Goal: Information Seeking & Learning: Learn about a topic

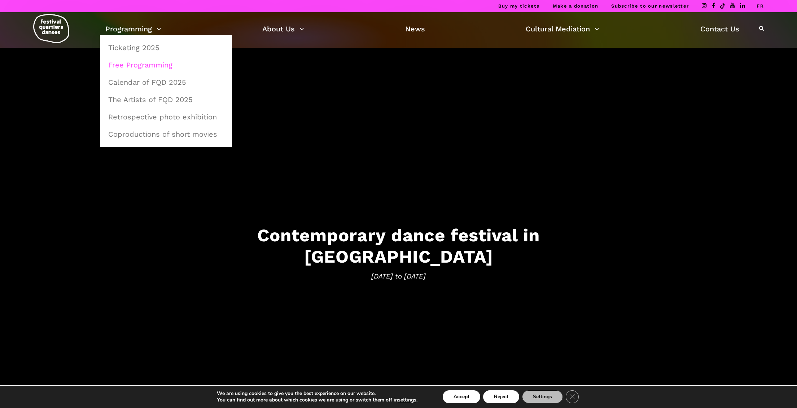
click at [150, 66] on link "Free Programming" at bounding box center [166, 65] width 124 height 17
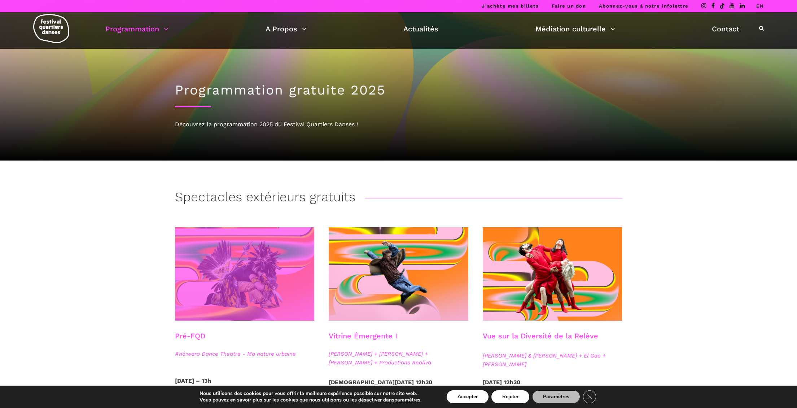
click at [264, 275] on span at bounding box center [245, 273] width 140 height 93
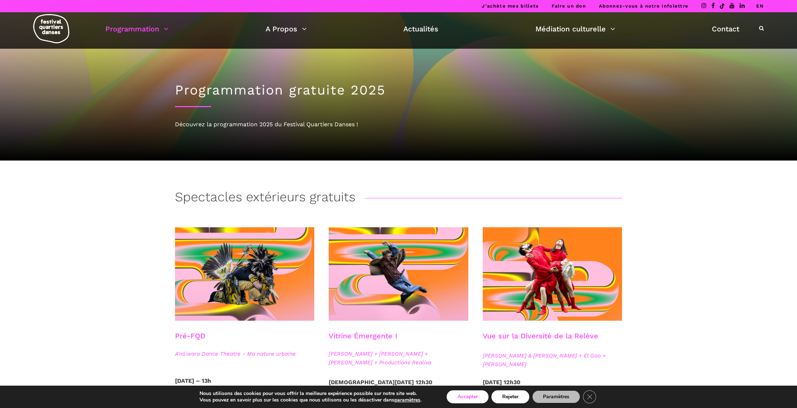
click at [477, 395] on button "Accepter" at bounding box center [468, 396] width 42 height 13
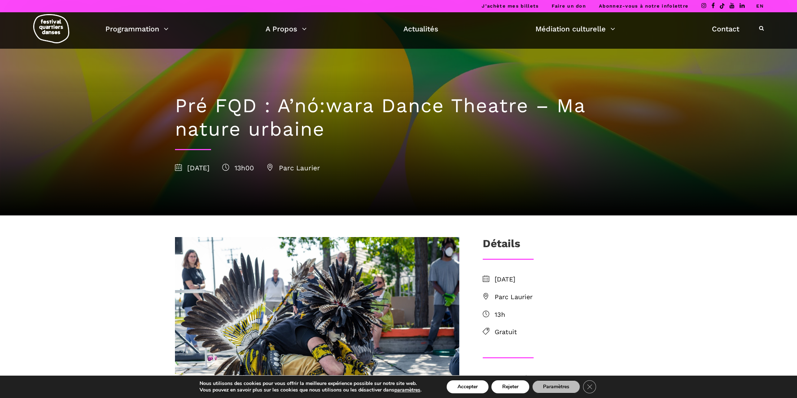
click at [468, 388] on button "Accepter" at bounding box center [468, 386] width 42 height 13
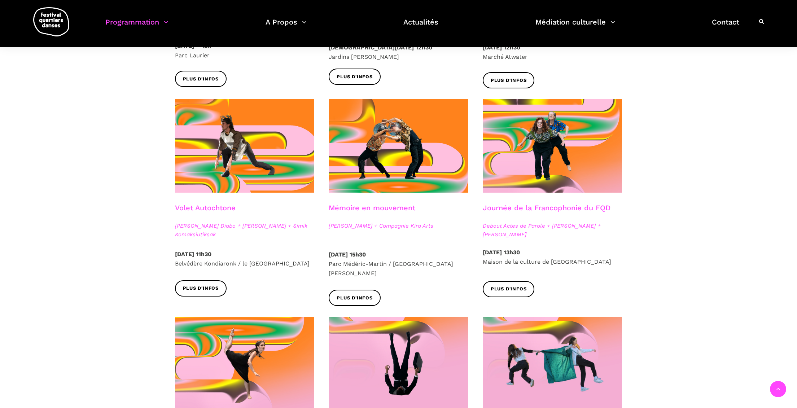
scroll to position [336, 0]
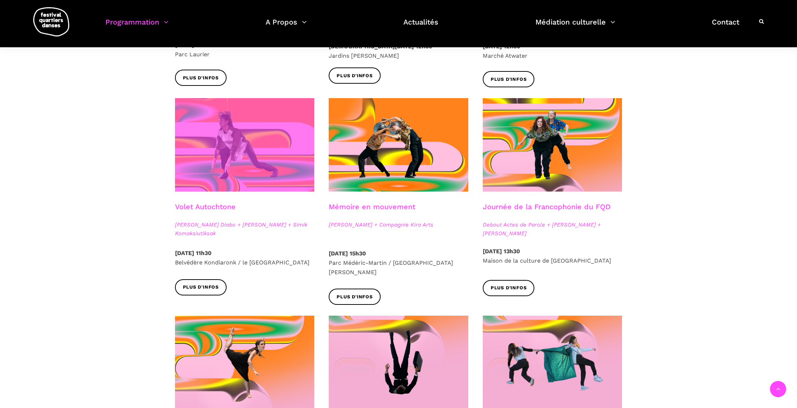
click at [253, 162] on span at bounding box center [245, 144] width 140 height 93
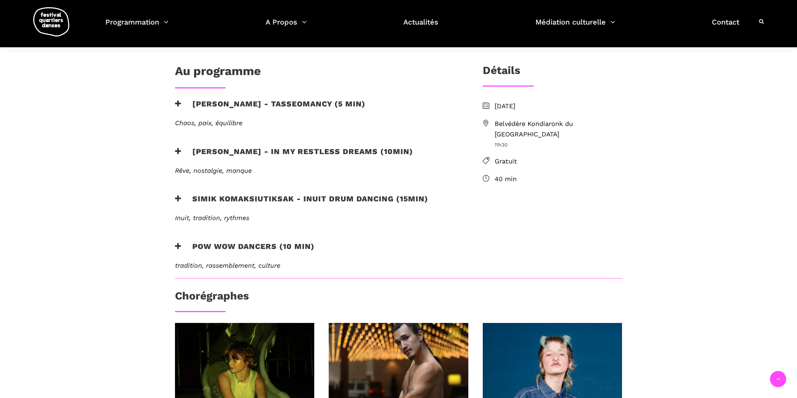
scroll to position [190, 0]
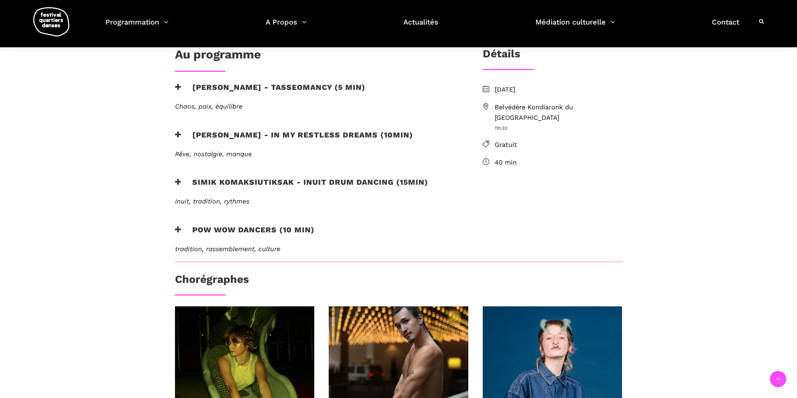
click at [794, 184] on div "Au programme Marshall Diabo - Tasseomancy (5 min) Chaos, paix, équilibre Tasseo…" at bounding box center [398, 253] width 797 height 455
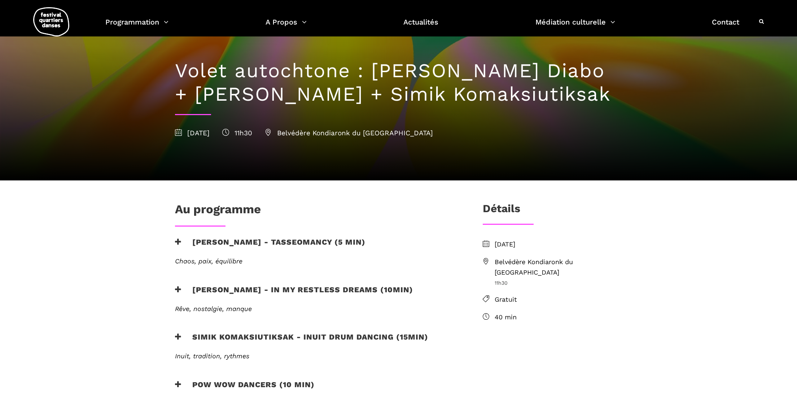
scroll to position [0, 0]
